Goal: Task Accomplishment & Management: Manage account settings

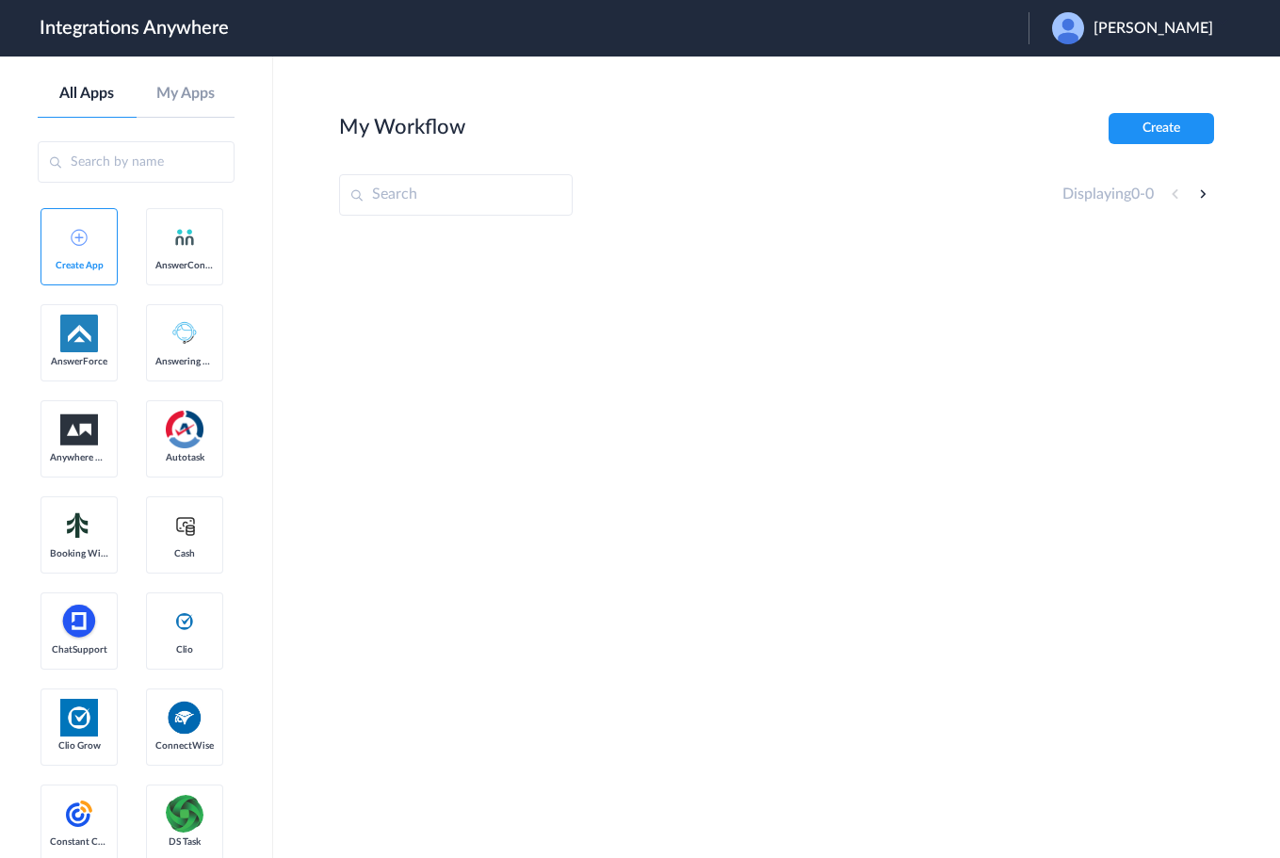
click at [1133, 42] on div "[PERSON_NAME]" at bounding box center [1142, 28] width 180 height 32
click at [1071, 64] on li "Logout" at bounding box center [1130, 76] width 203 height 35
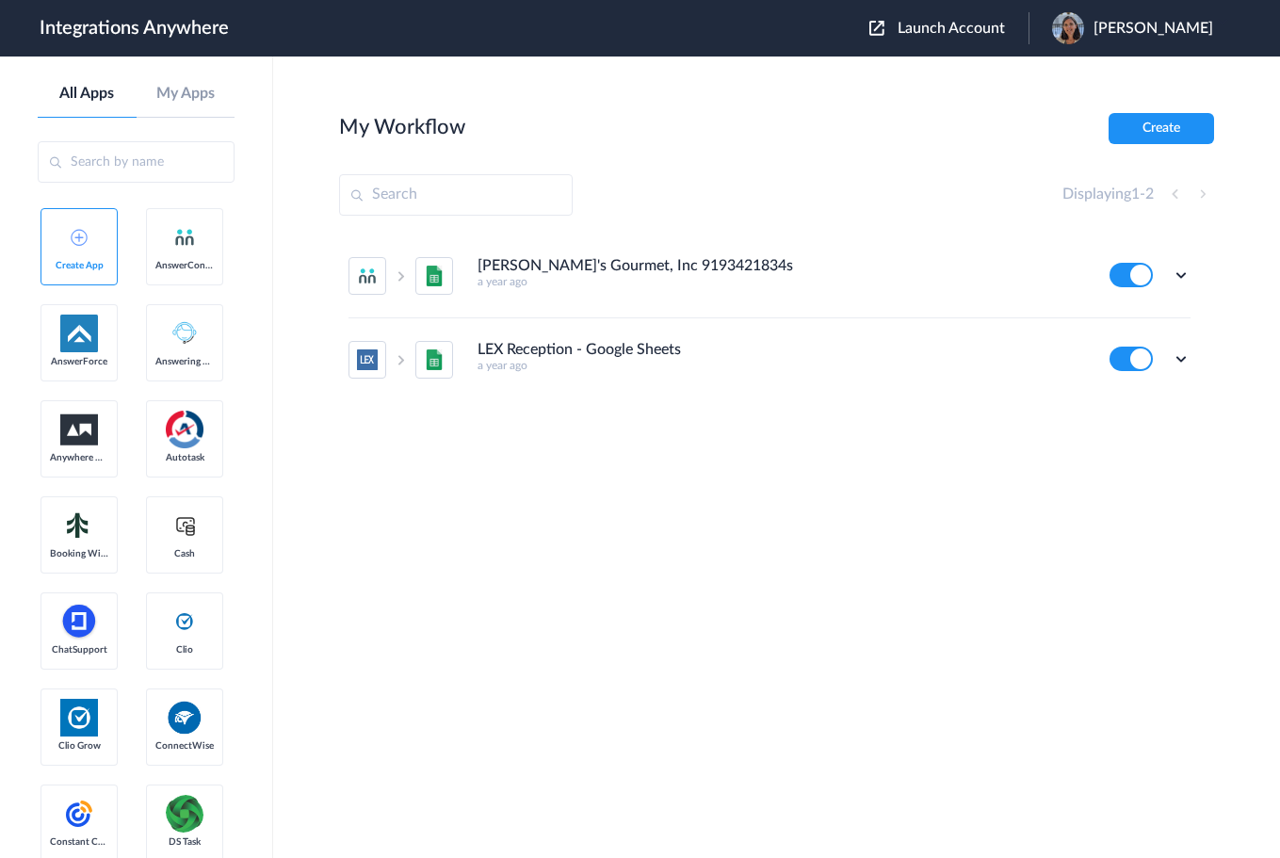
click at [1181, 400] on li "LEX Reception - Google Sheets a year ago Edit Task history Delete" at bounding box center [770, 359] width 842 height 83
click at [928, 31] on span "Launch Account" at bounding box center [951, 28] width 107 height 15
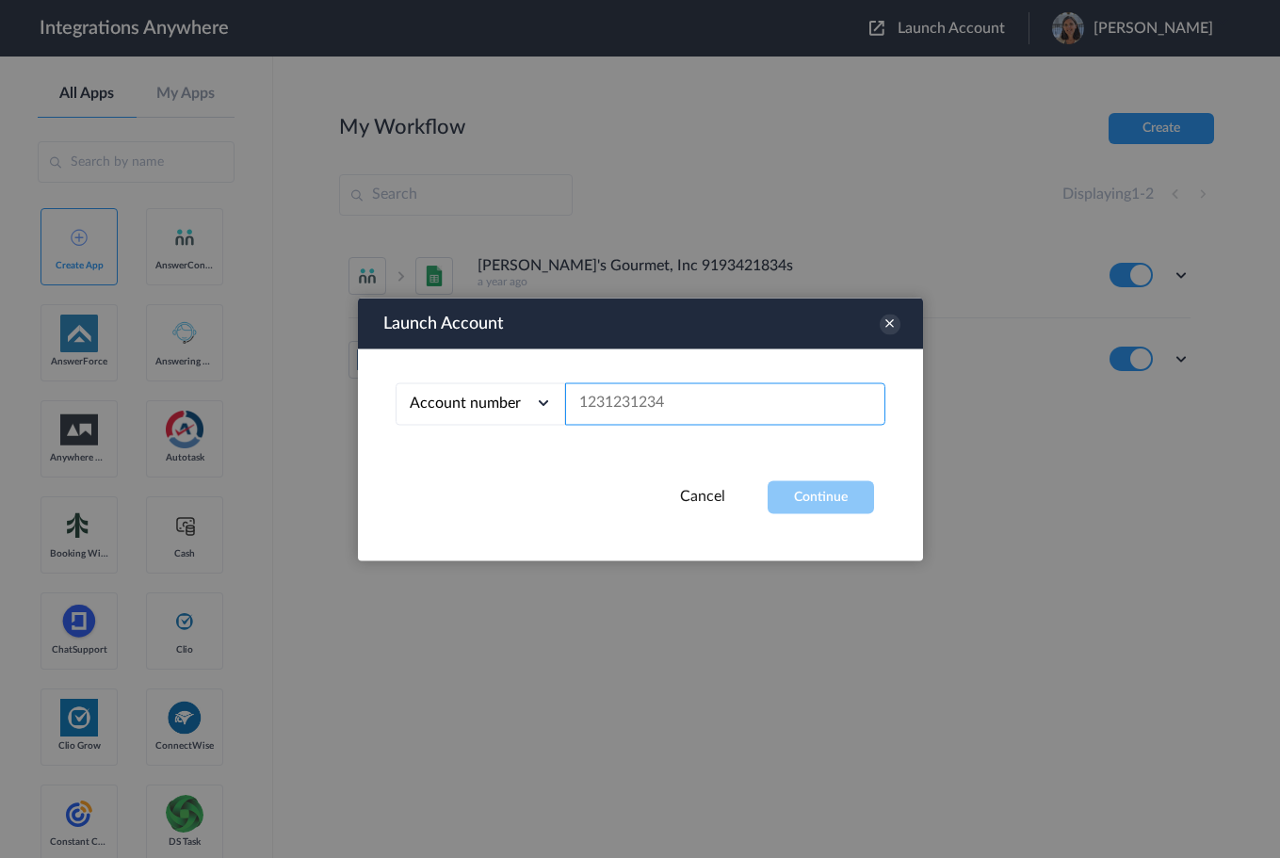
click at [634, 409] on input "text" at bounding box center [725, 403] width 320 height 42
paste input "8775336799"
type input "8775336799"
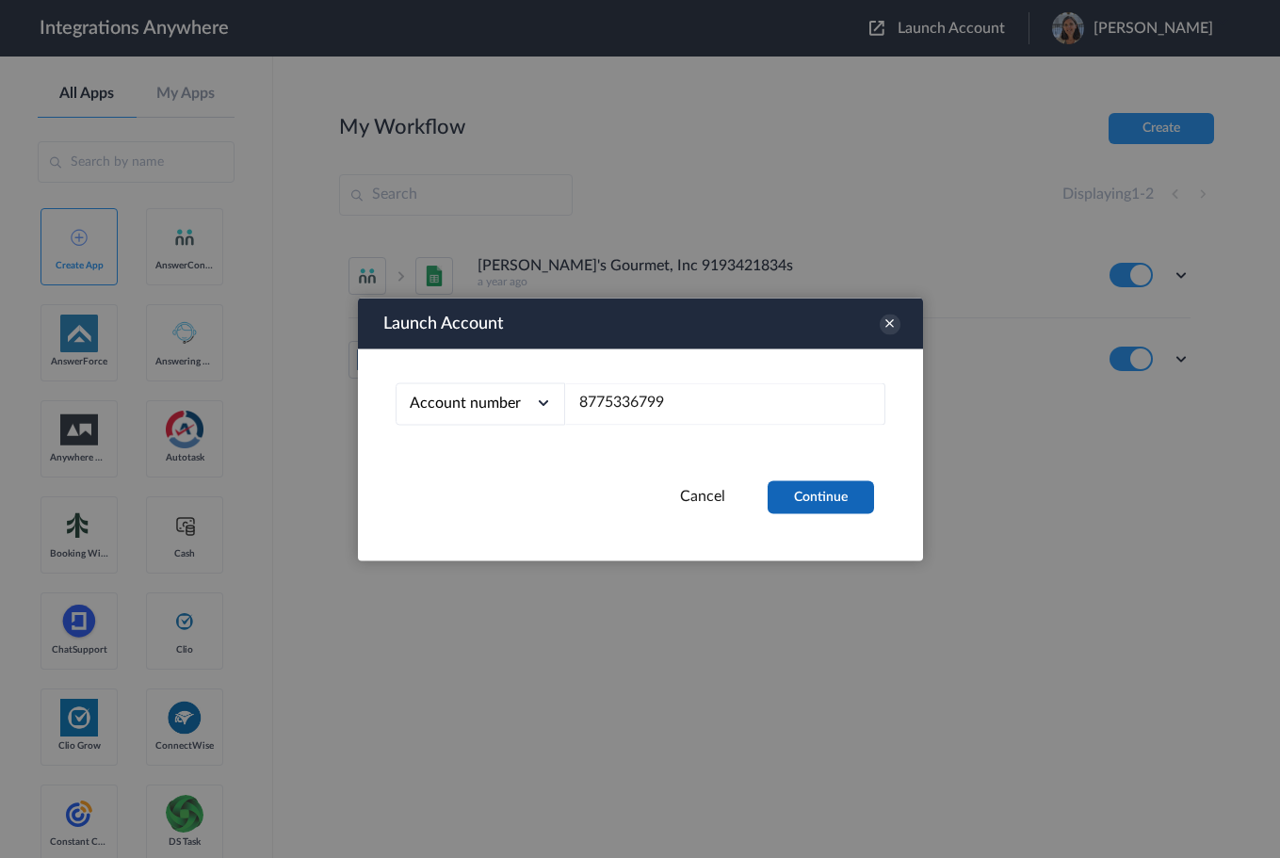
click at [828, 496] on button "Continue" at bounding box center [821, 496] width 106 height 33
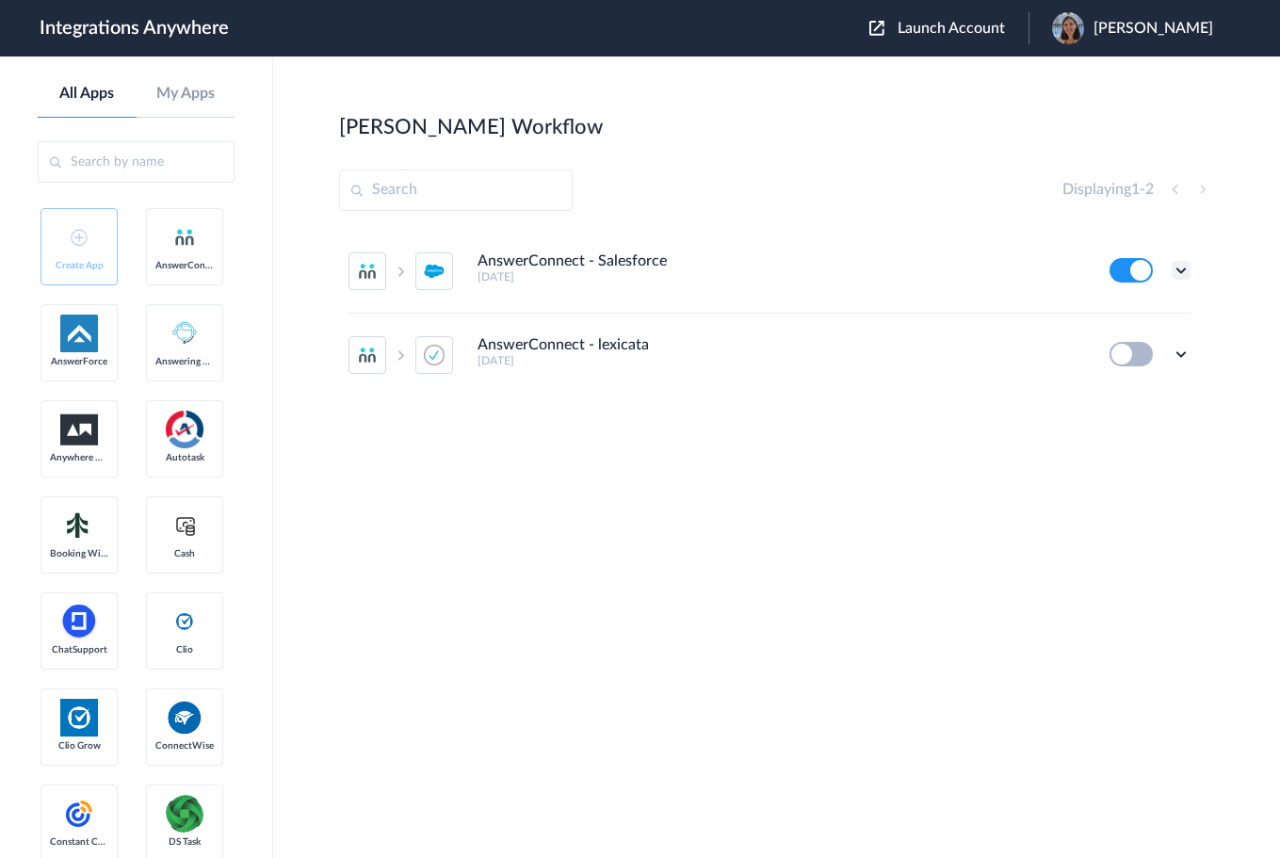
click at [1182, 268] on icon at bounding box center [1181, 270] width 19 height 19
click at [1119, 316] on link "Edit" at bounding box center [1104, 313] width 45 height 13
click at [1183, 268] on icon at bounding box center [1181, 270] width 19 height 19
click at [1142, 345] on link "Task history" at bounding box center [1127, 348] width 90 height 13
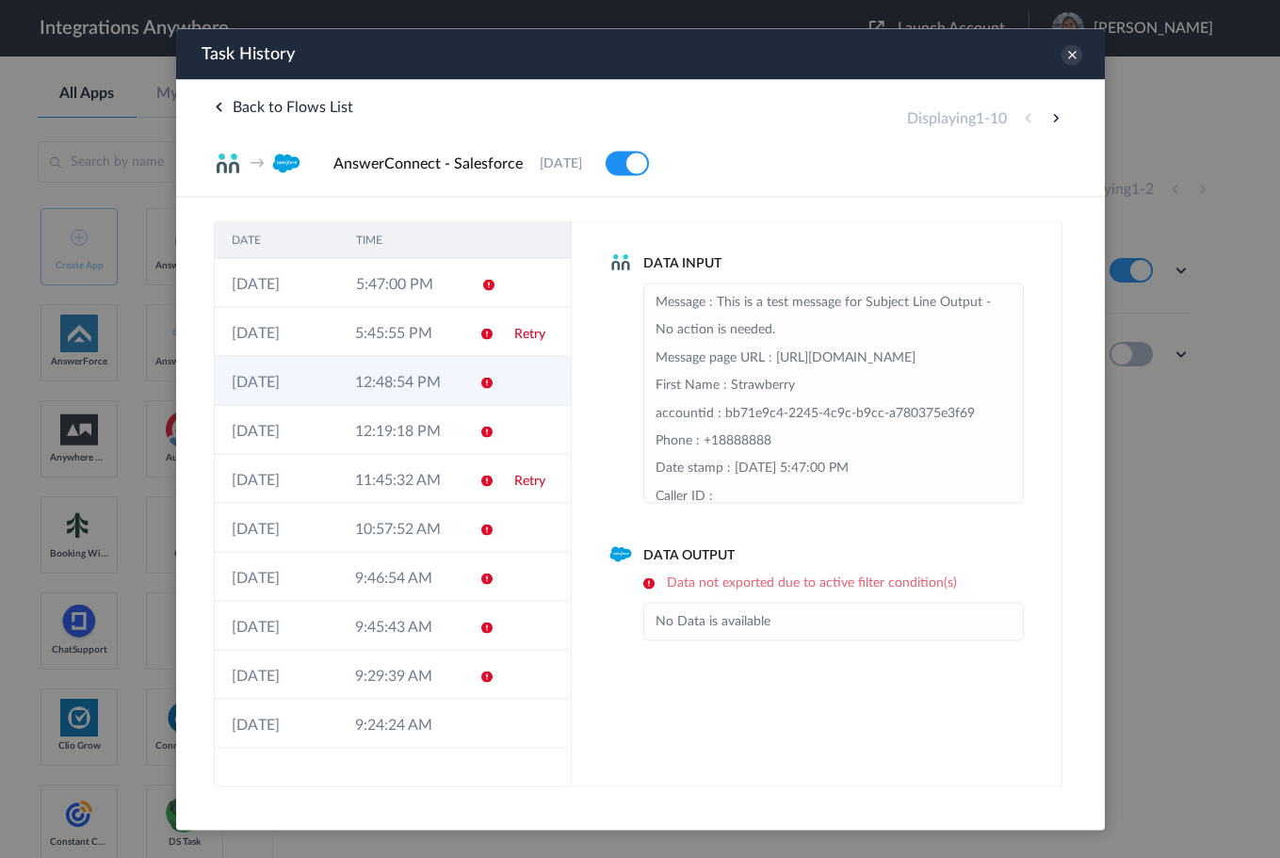
click at [500, 383] on td at bounding box center [531, 380] width 71 height 49
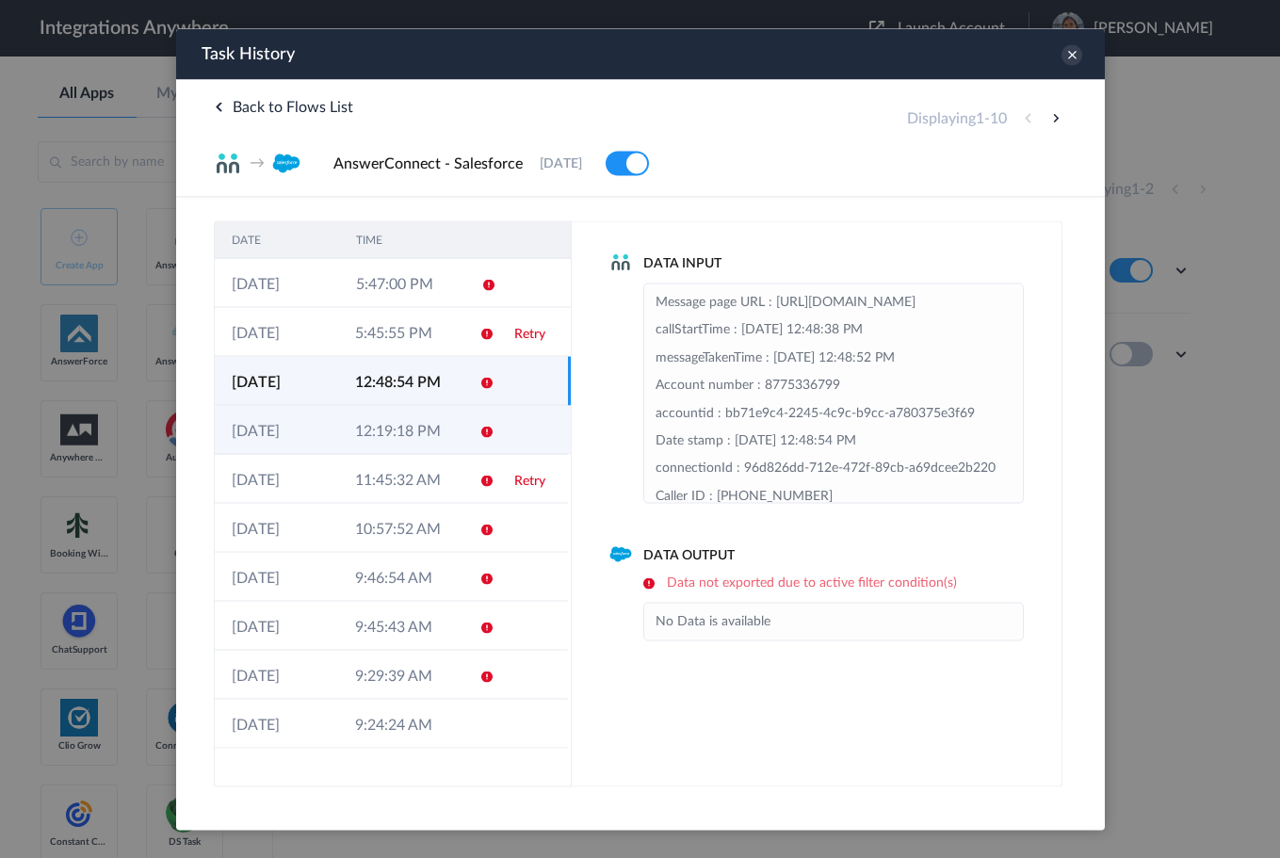
click at [485, 431] on icon at bounding box center [486, 431] width 15 height 15
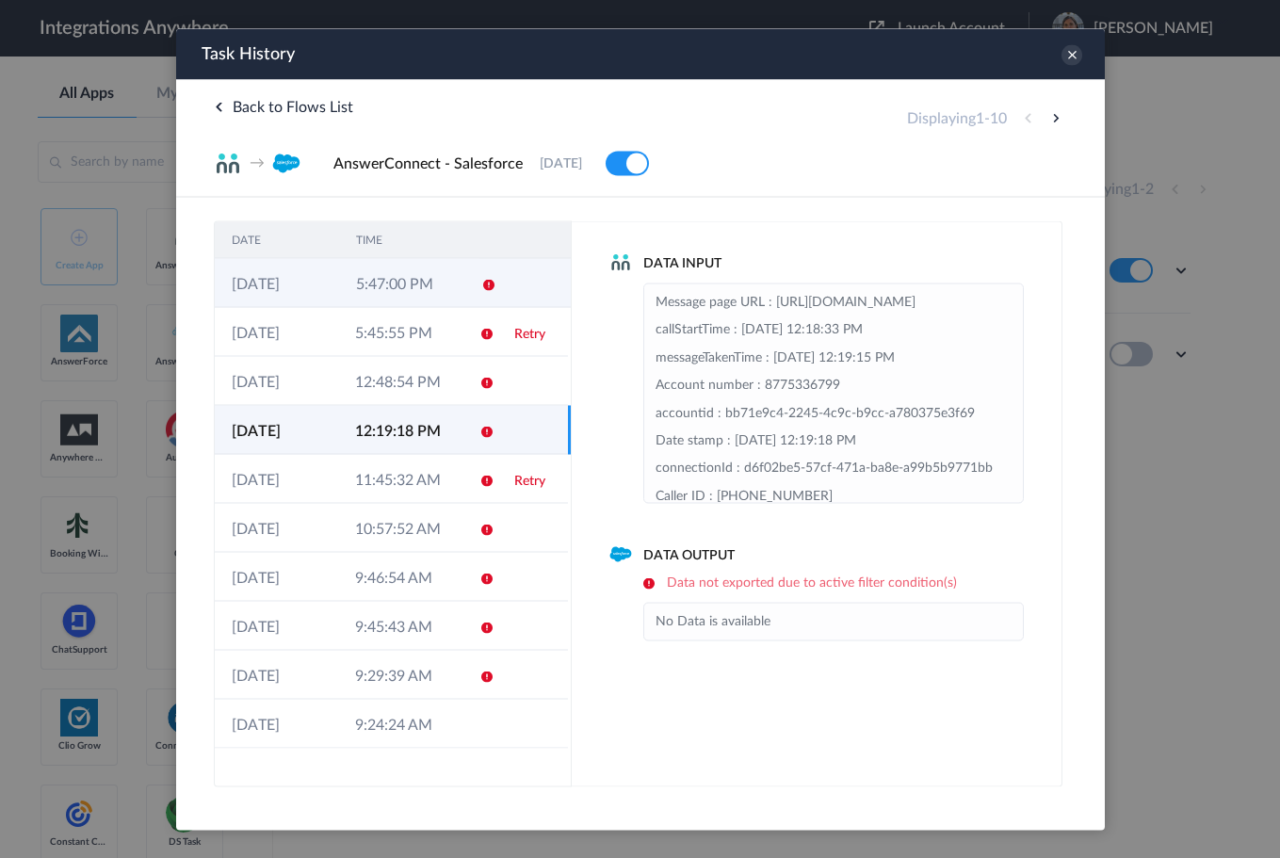
click at [496, 301] on td at bounding box center [481, 282] width 36 height 49
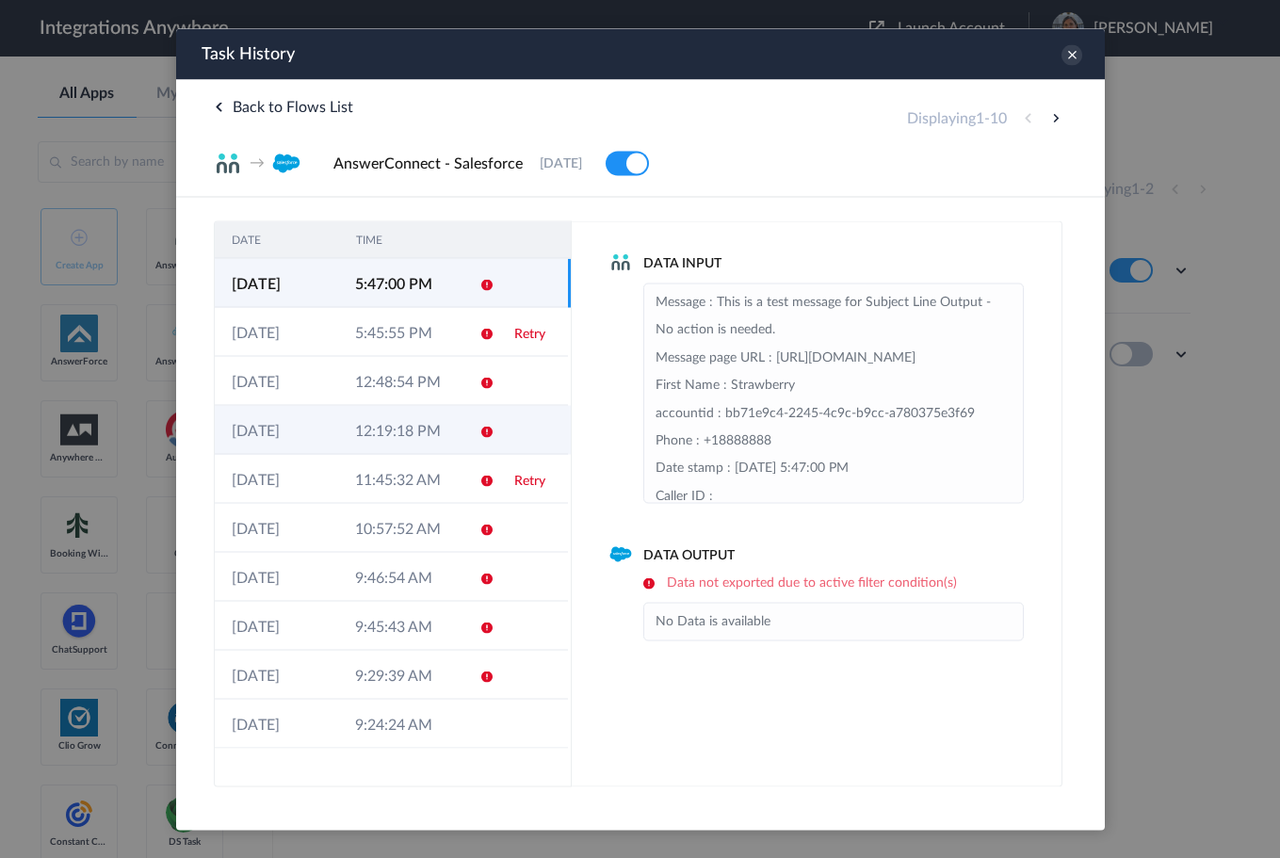
click at [398, 432] on td "12:19:18 PM" at bounding box center [398, 429] width 123 height 49
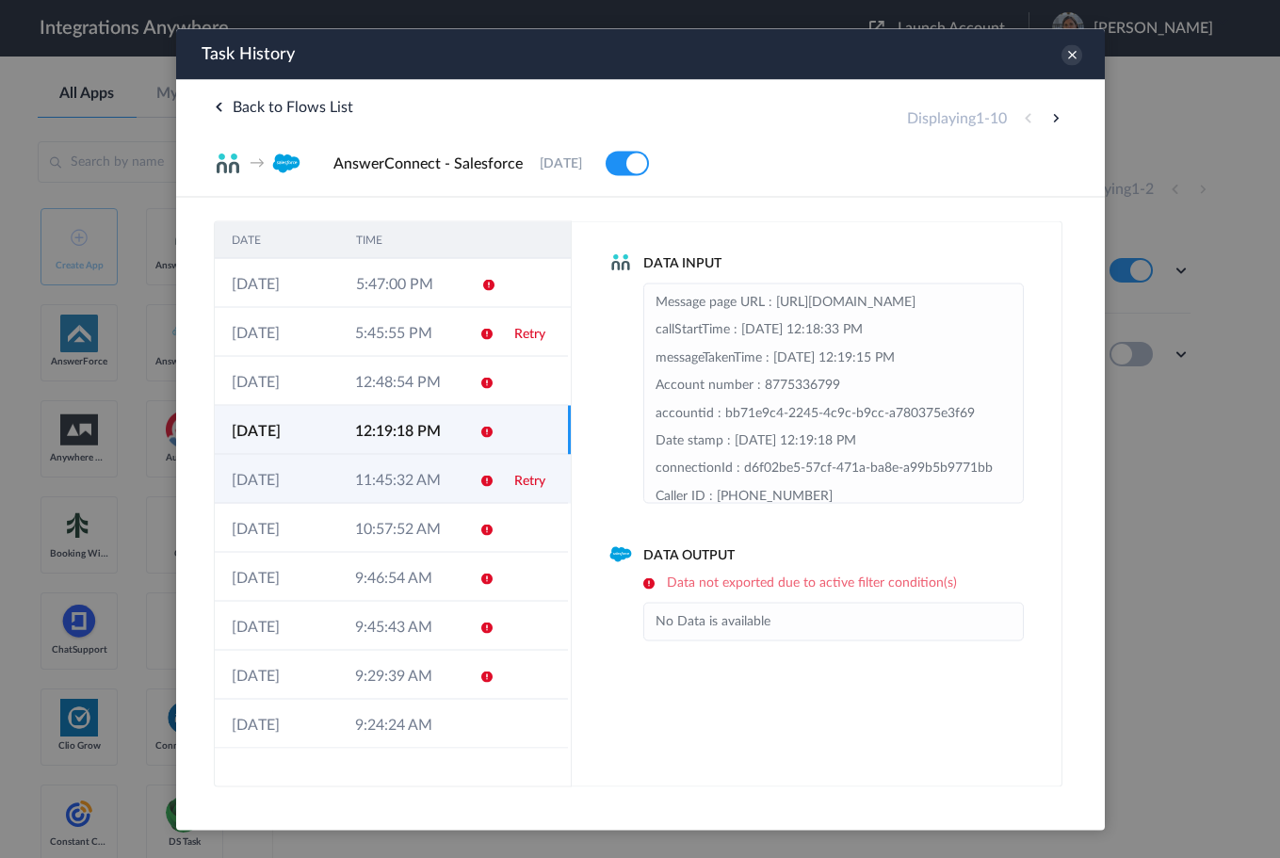
click at [421, 501] on td "11:45:32 AM" at bounding box center [398, 478] width 123 height 49
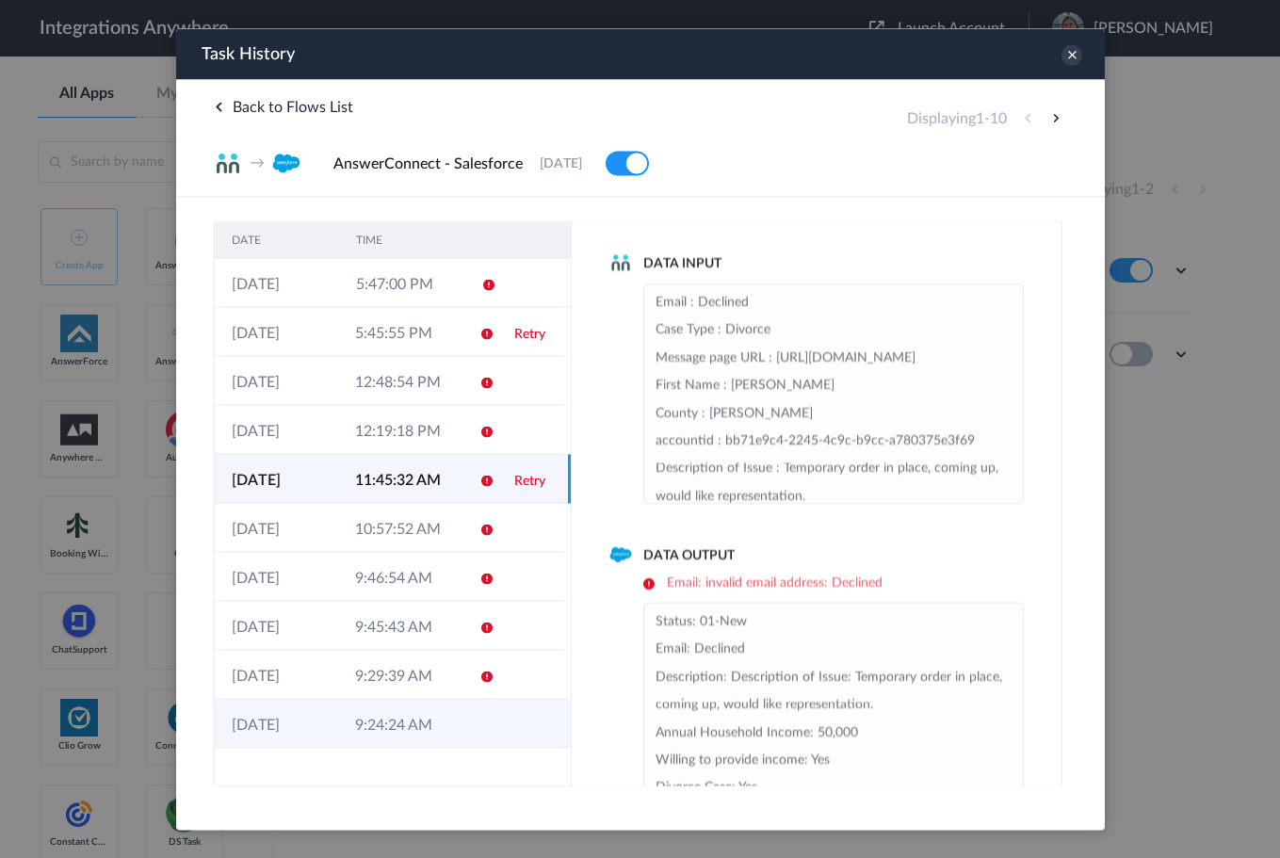
click at [440, 716] on td "9:24:24 AM" at bounding box center [398, 723] width 123 height 49
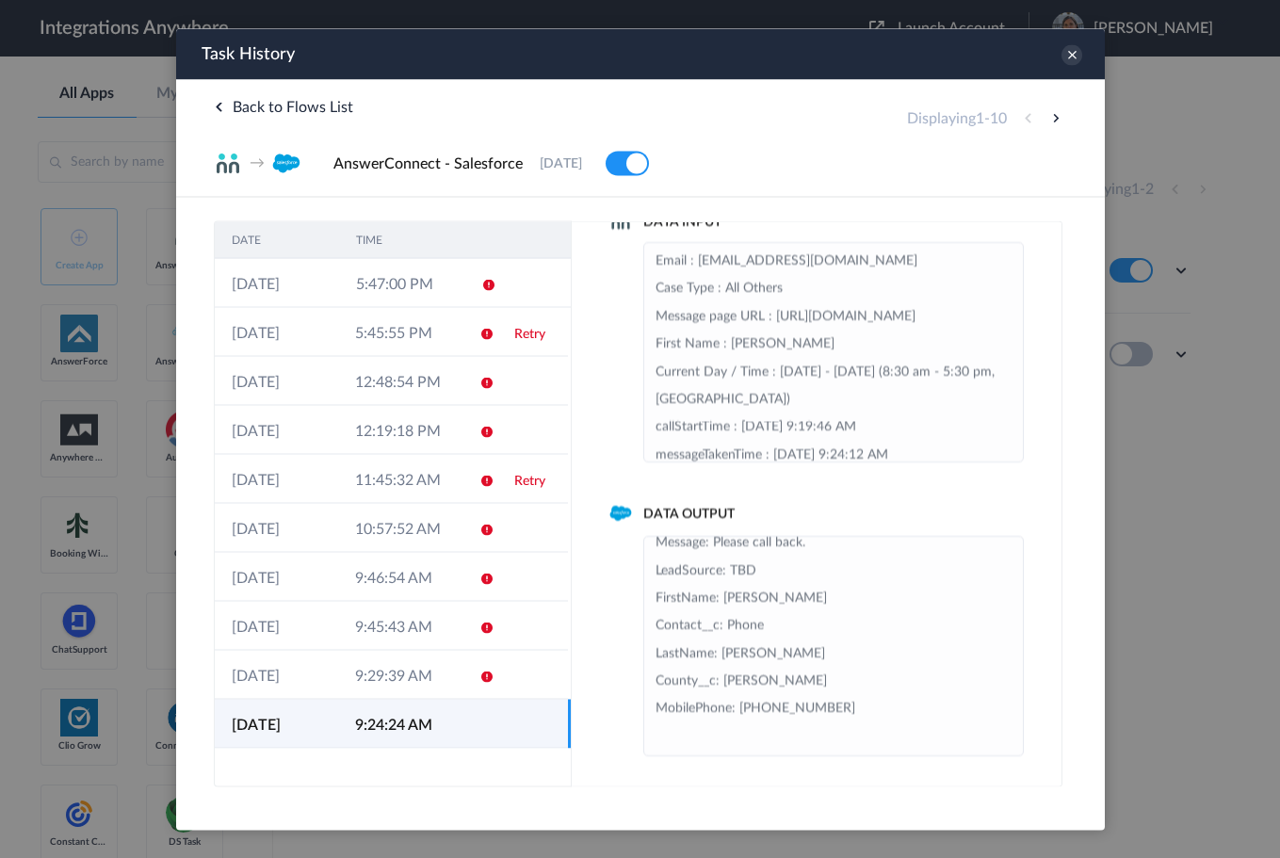
scroll to position [43, 0]
click at [1055, 117] on button at bounding box center [1055, 117] width 23 height 23
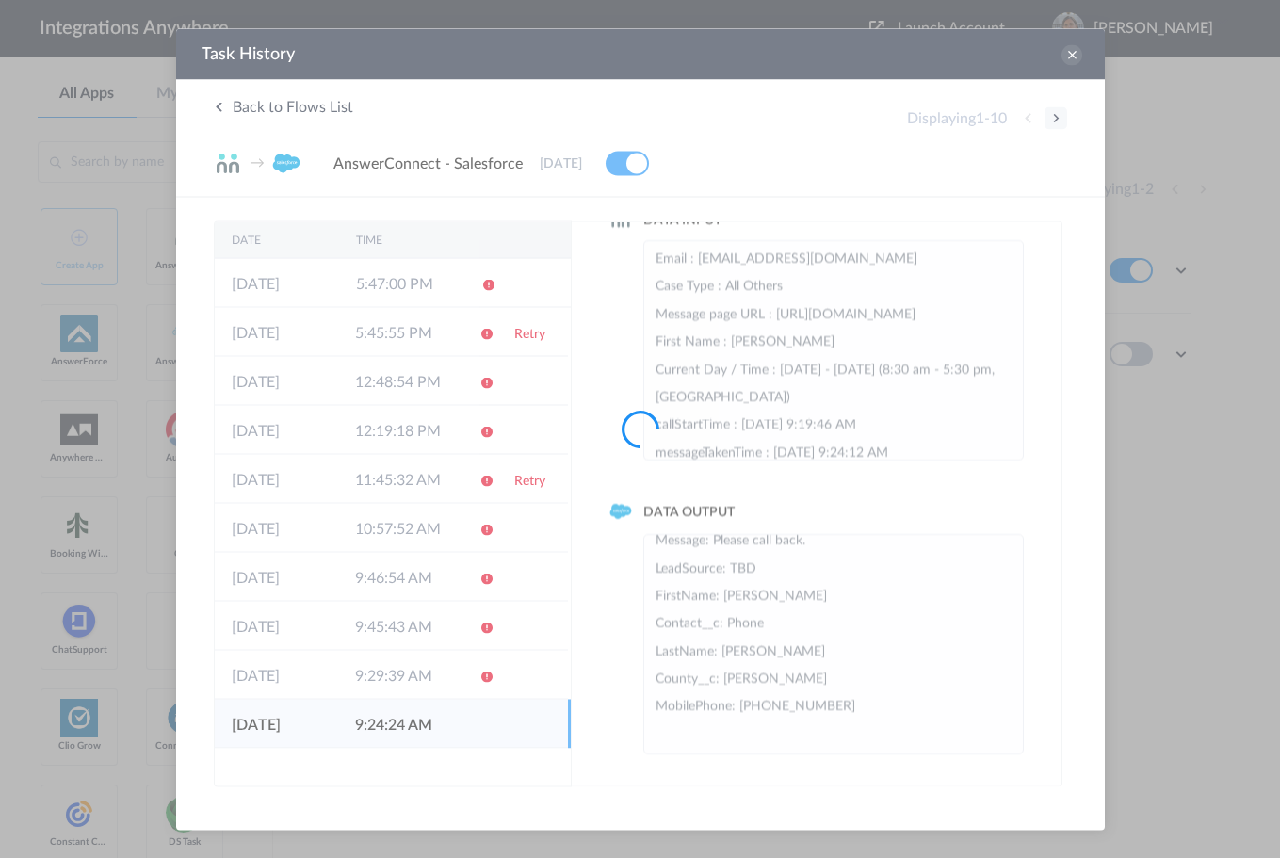
scroll to position [0, 0]
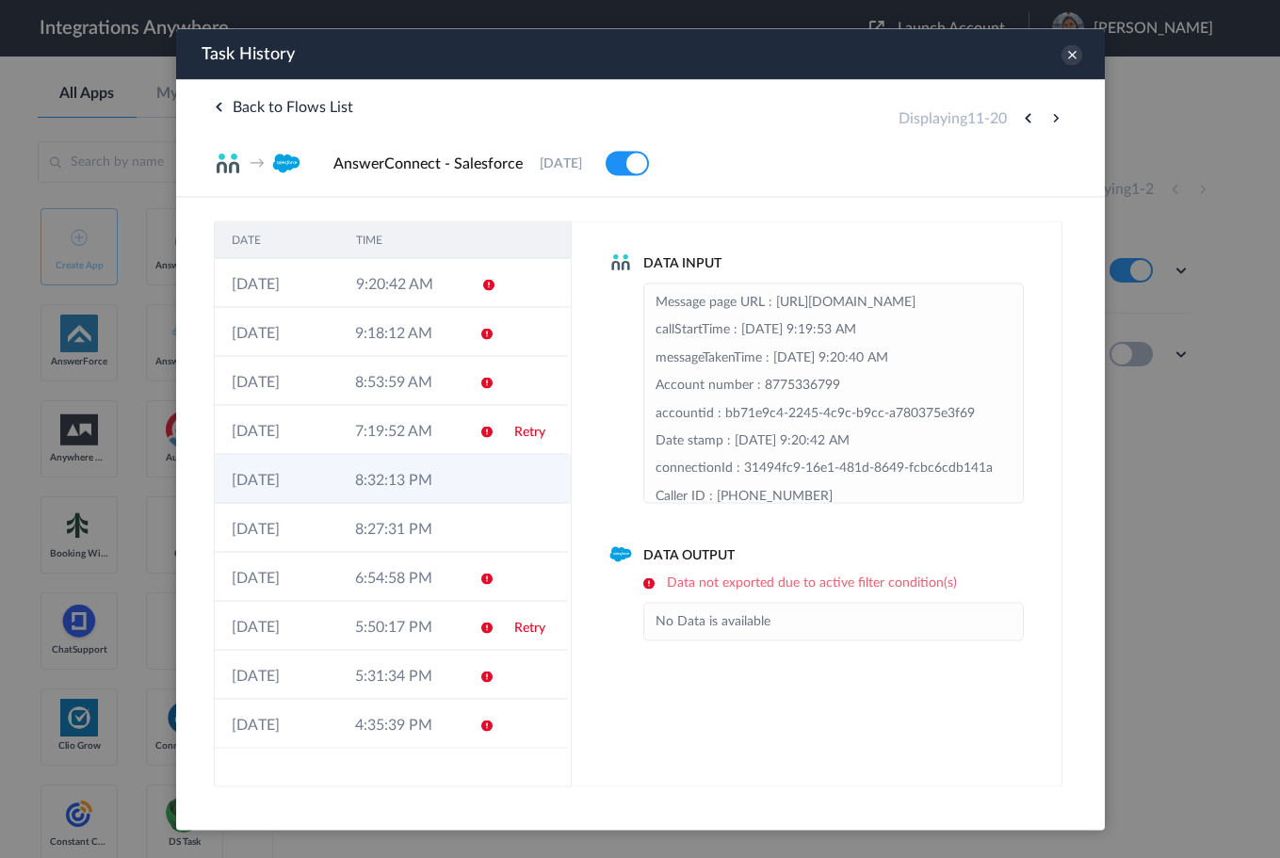
click at [484, 481] on icon at bounding box center [486, 480] width 15 height 15
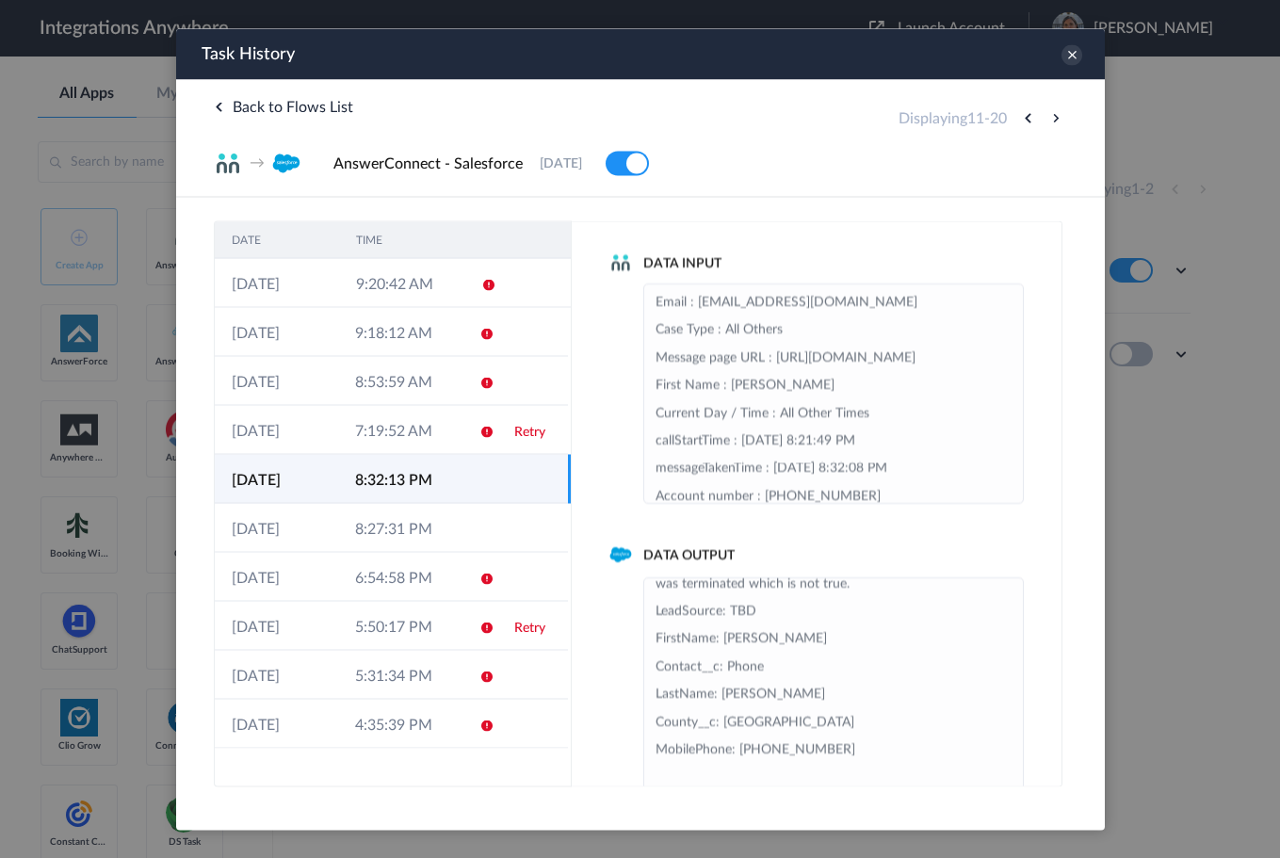
scroll to position [511, 0]
click at [438, 518] on td "8:27:31 PM" at bounding box center [398, 527] width 123 height 49
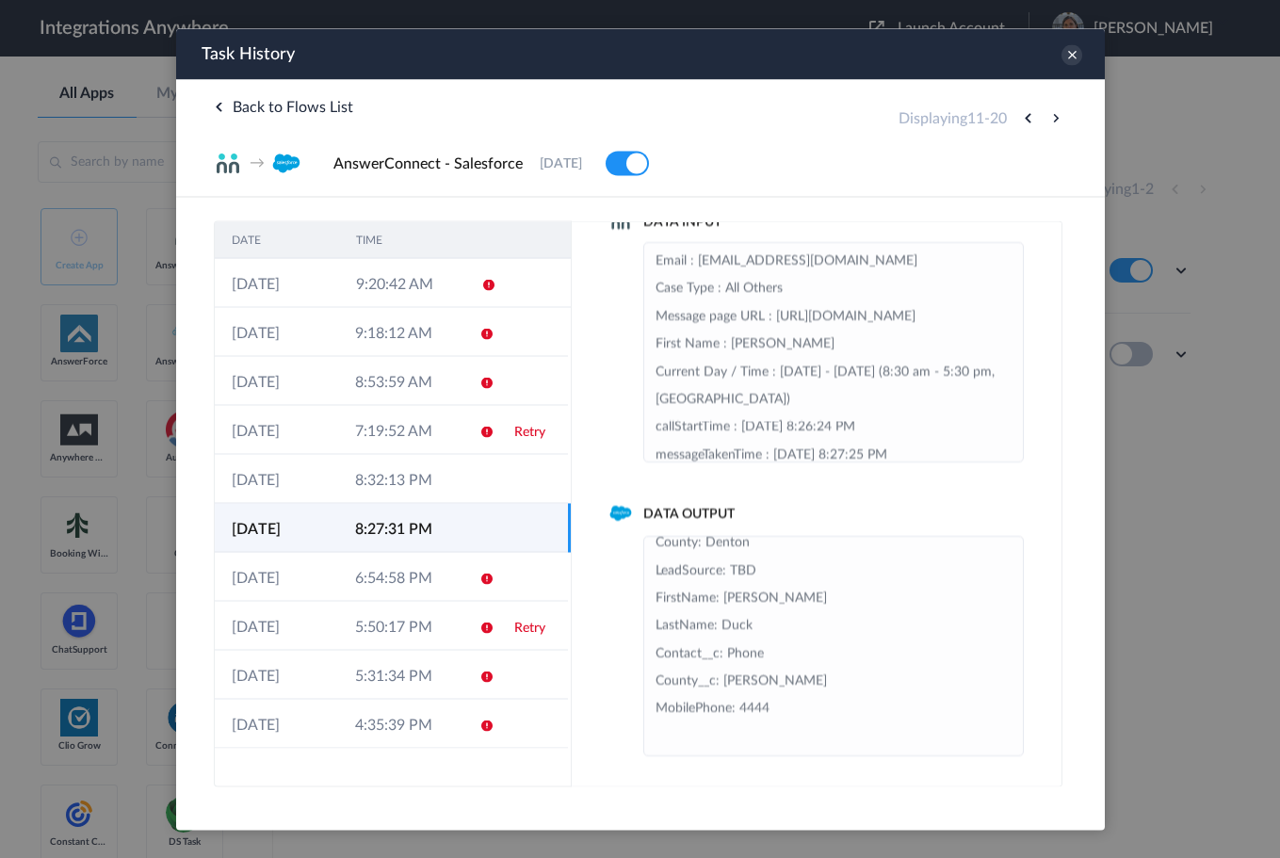
scroll to position [43, 0]
click at [487, 478] on icon at bounding box center [486, 480] width 15 height 15
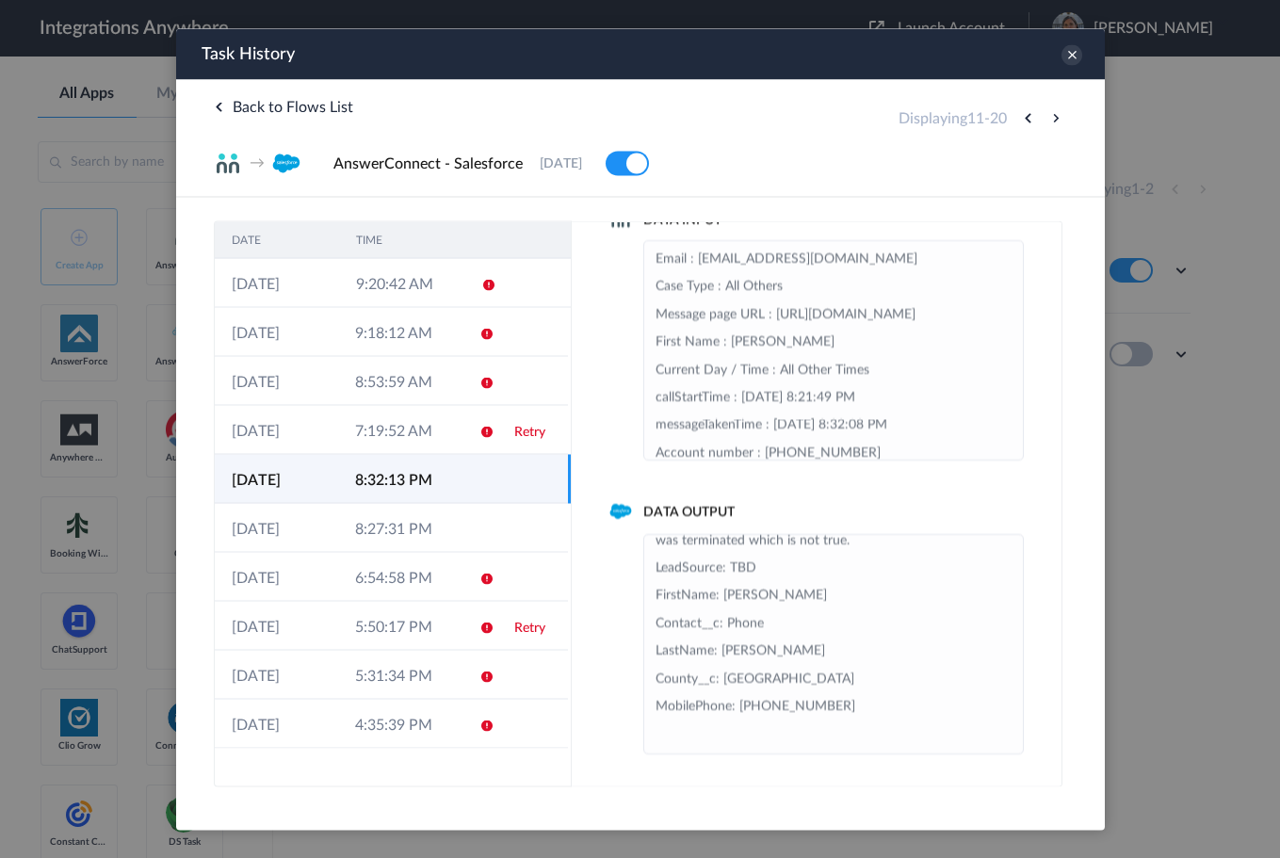
scroll to position [511, 0]
click at [1020, 114] on button at bounding box center [1027, 117] width 23 height 23
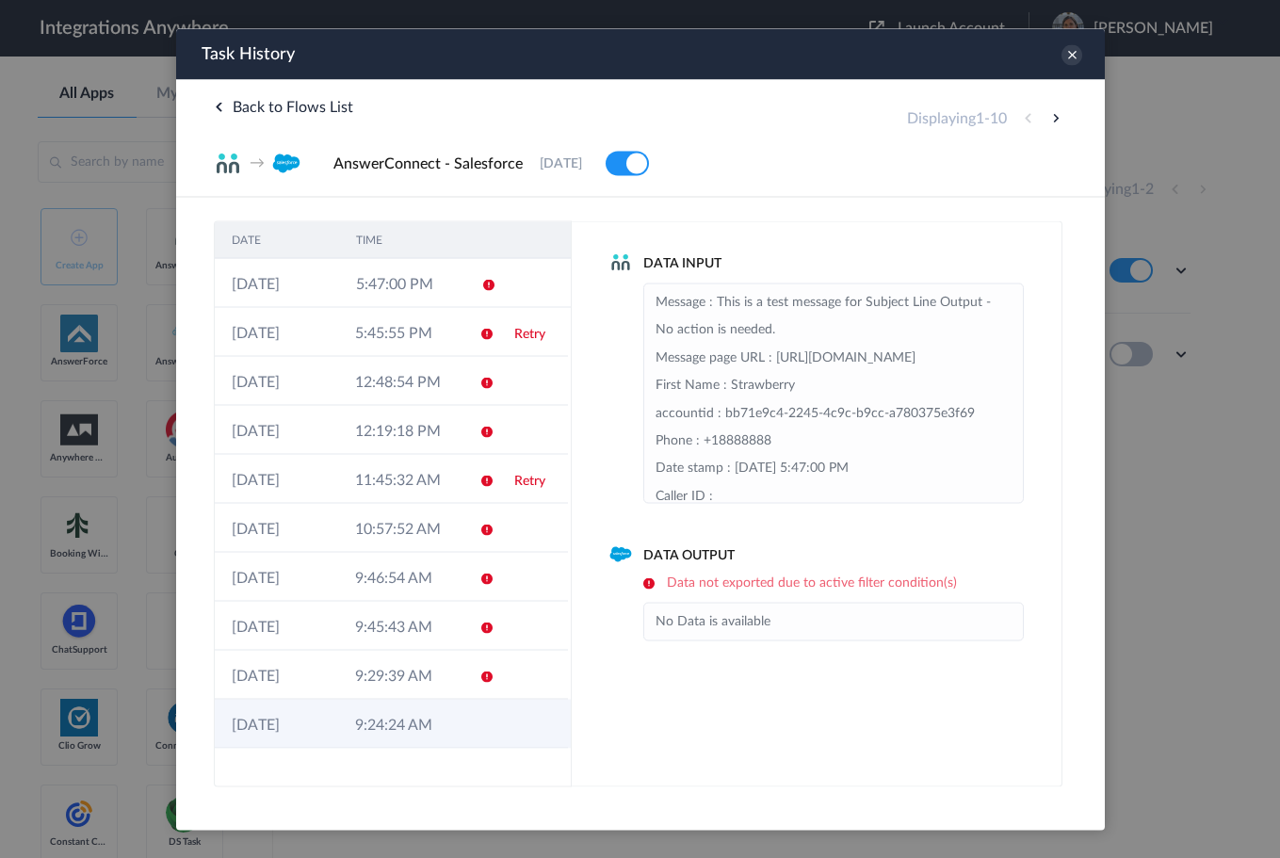
click at [476, 709] on td at bounding box center [480, 723] width 36 height 49
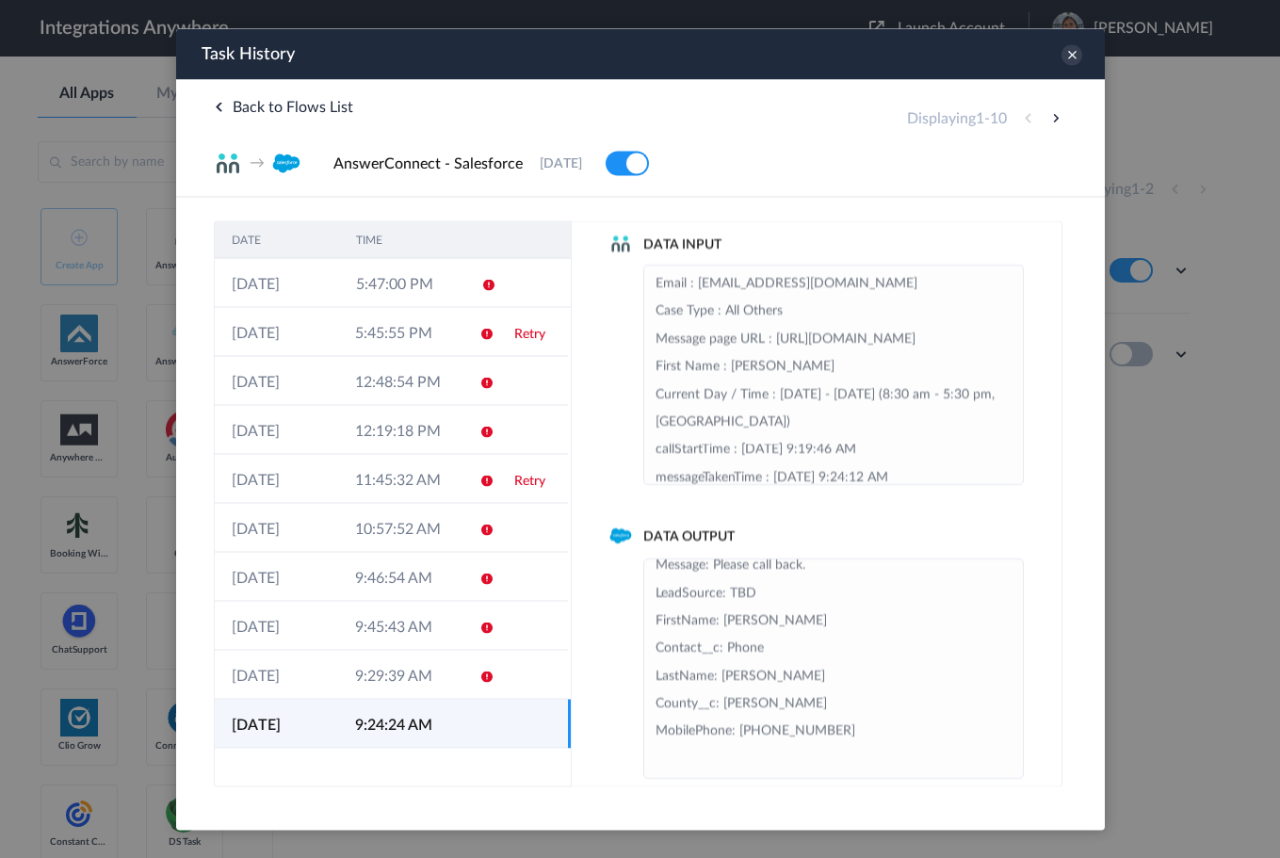
scroll to position [43, 0]
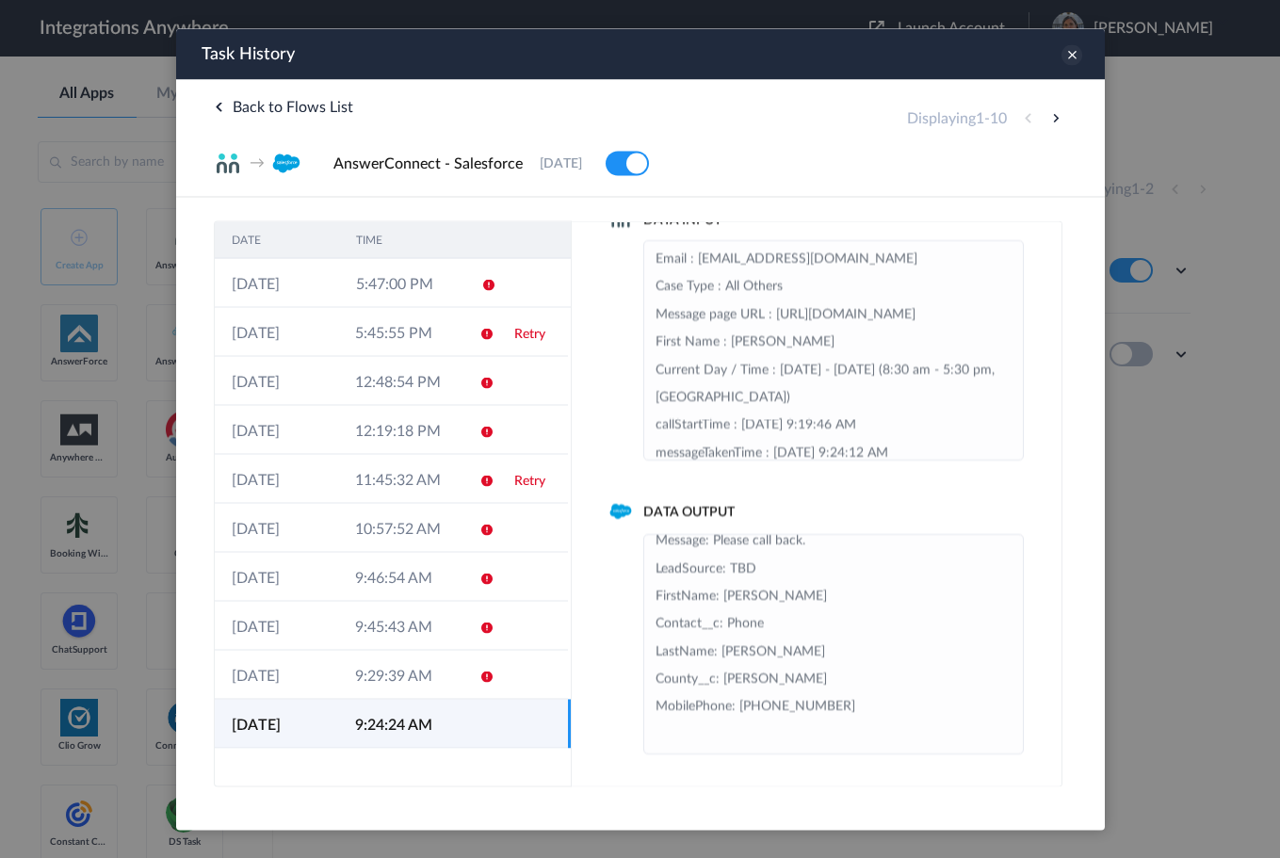
click at [1080, 54] on icon at bounding box center [1071, 54] width 21 height 21
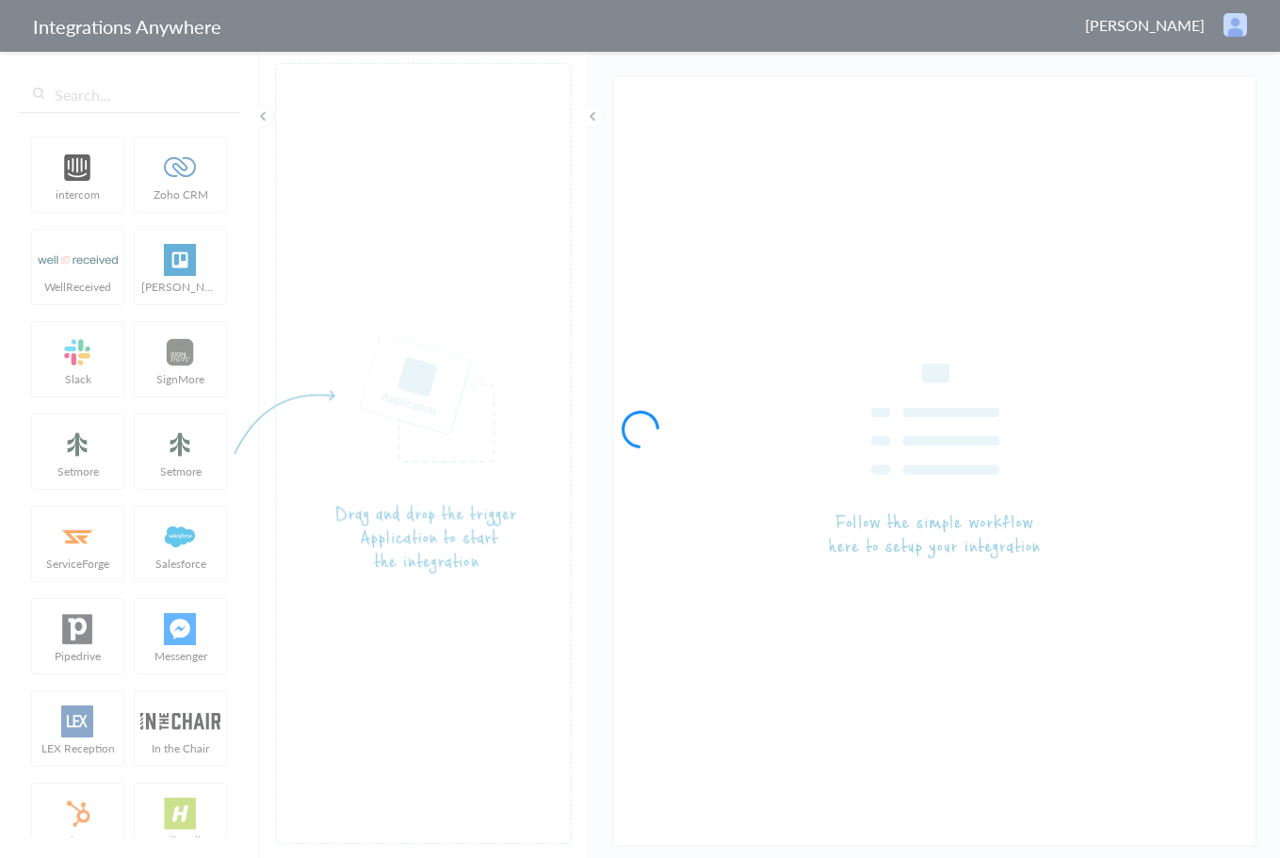
type input "AnswerConnect - Salesforce"
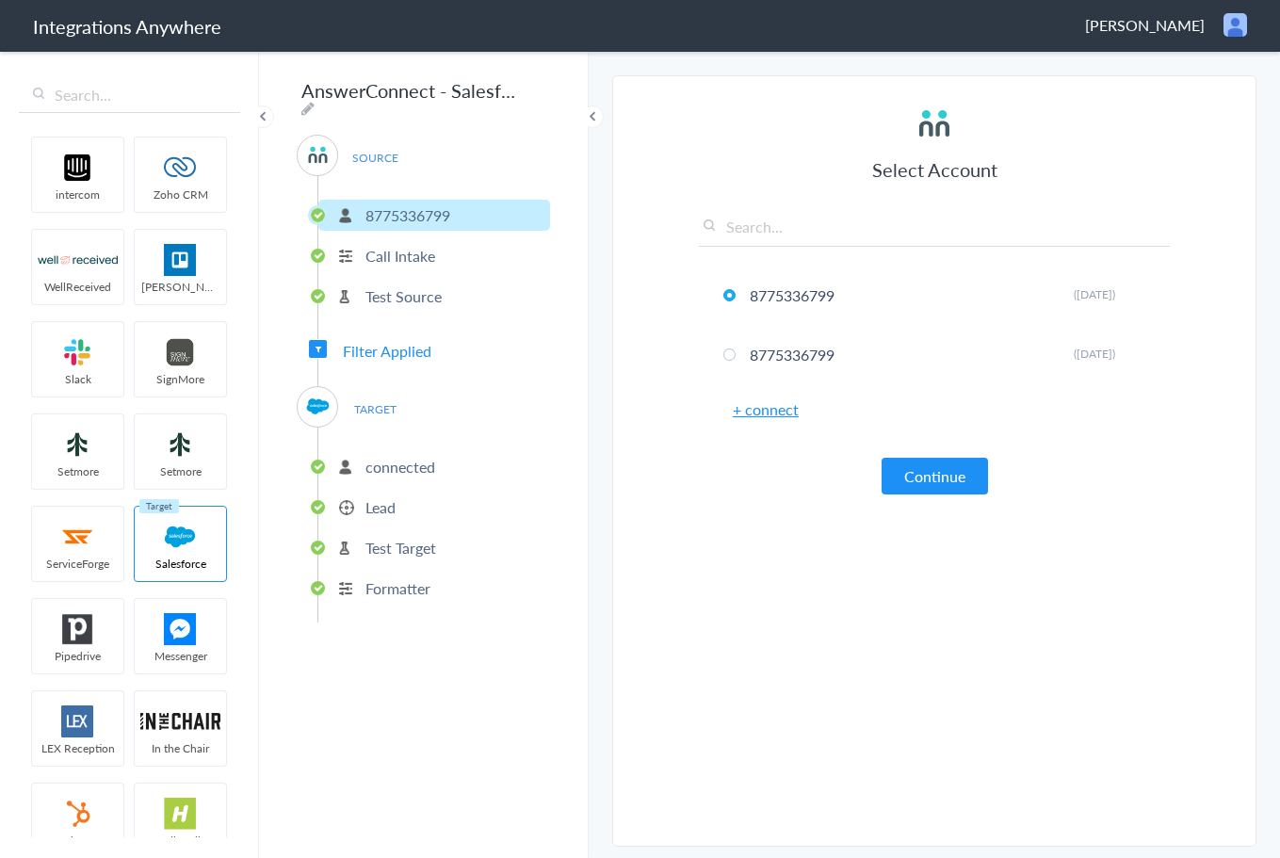
click at [384, 288] on p "Test Source" at bounding box center [404, 296] width 76 height 22
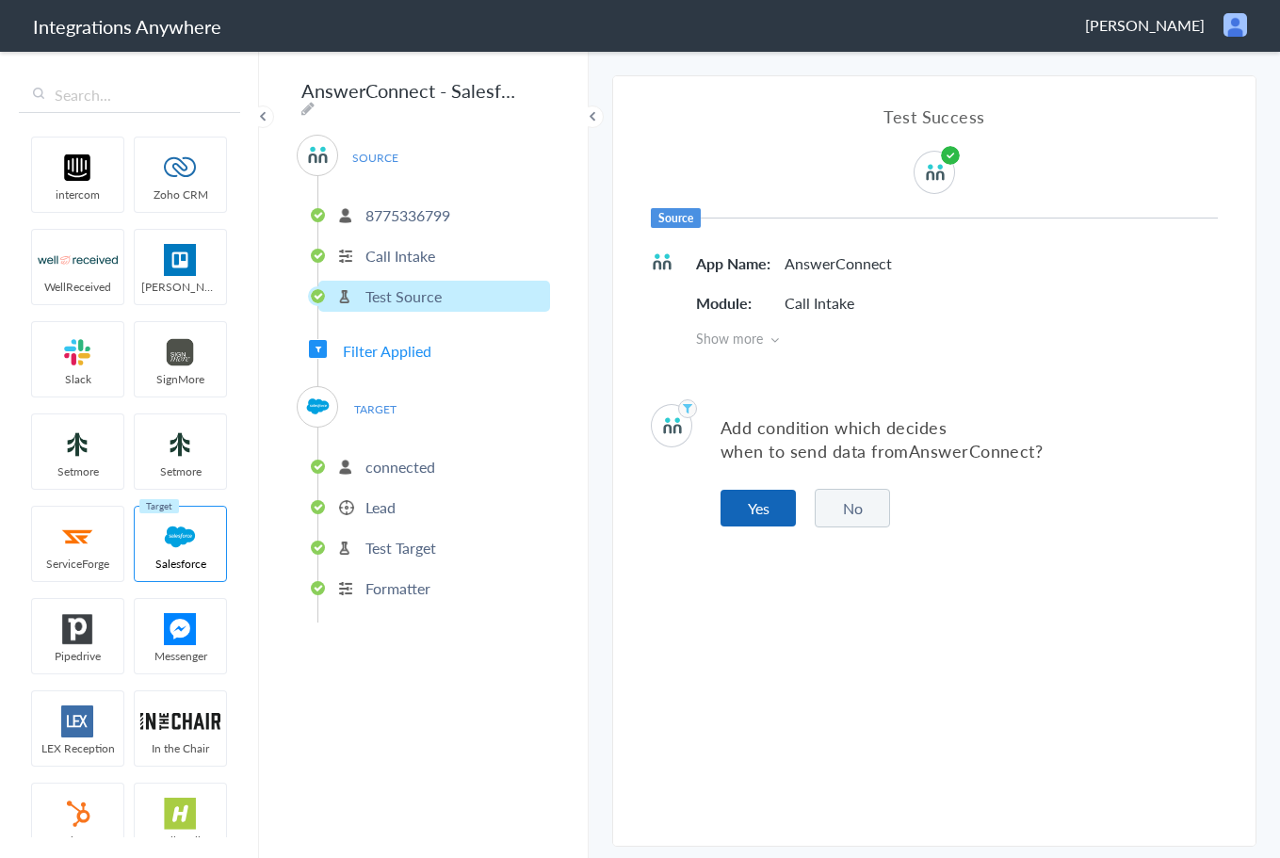
click at [764, 514] on button "Yes" at bounding box center [758, 508] width 75 height 37
